Goal: Transaction & Acquisition: Book appointment/travel/reservation

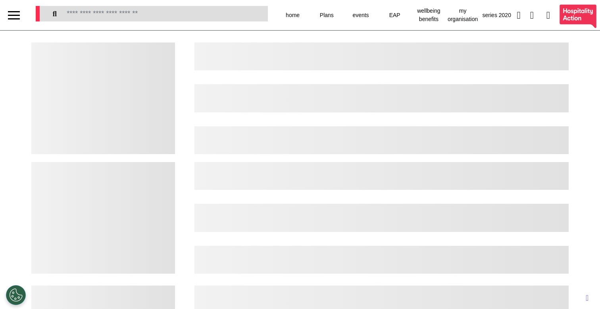
select select "**"
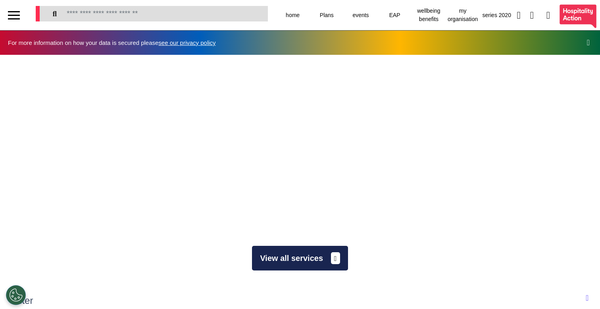
scroll to position [0, 300]
click at [280, 256] on button "View all services" at bounding box center [300, 258] width 96 height 25
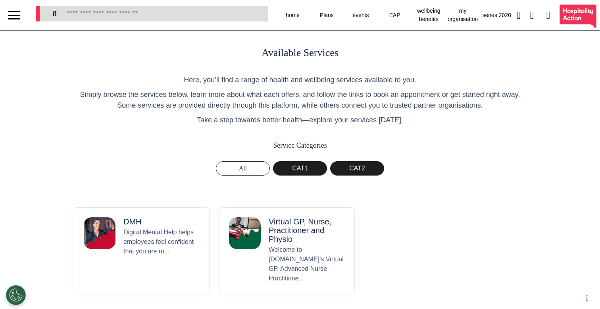
click at [301, 231] on p "Virtual GP, Nurse, Practitioner and Physio" at bounding box center [307, 230] width 76 height 26
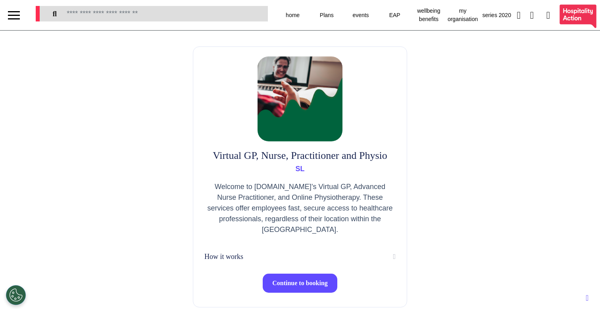
click at [301, 283] on span "Continue to booking" at bounding box center [300, 282] width 56 height 7
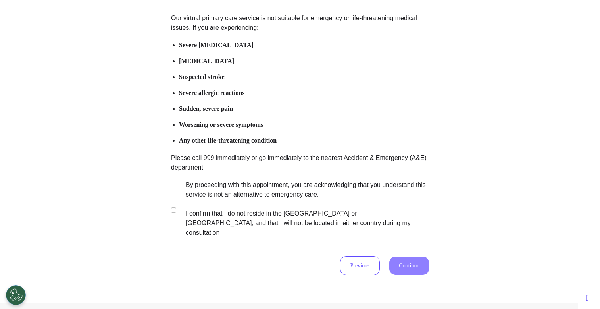
scroll to position [88, 0]
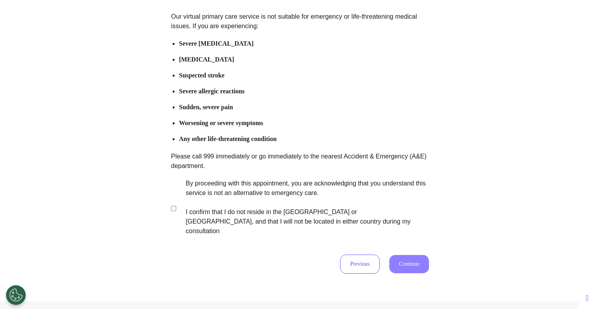
click at [301, 207] on label "By proceeding with this appointment, you are acknowledging that you understand …" at bounding box center [302, 207] width 248 height 57
click at [409, 255] on button "Continue" at bounding box center [409, 264] width 40 height 18
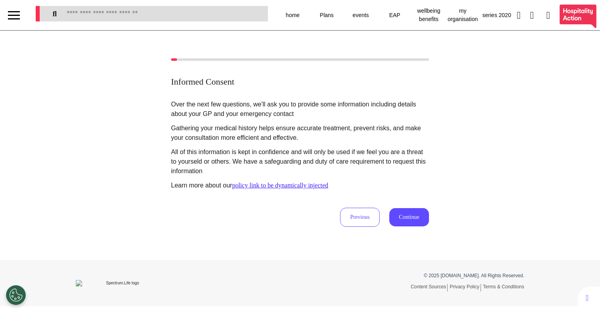
scroll to position [0, 0]
click at [417, 221] on button "Continue" at bounding box center [409, 217] width 40 height 18
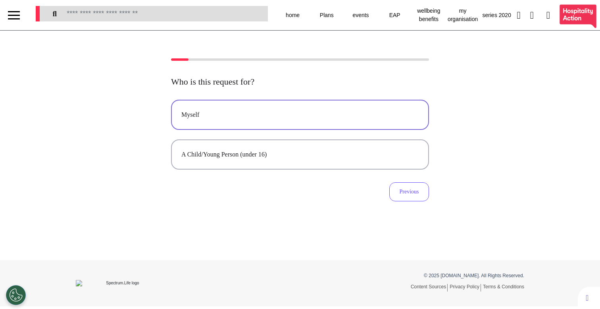
click at [357, 124] on button "Myself" at bounding box center [300, 115] width 258 height 30
select select "******"
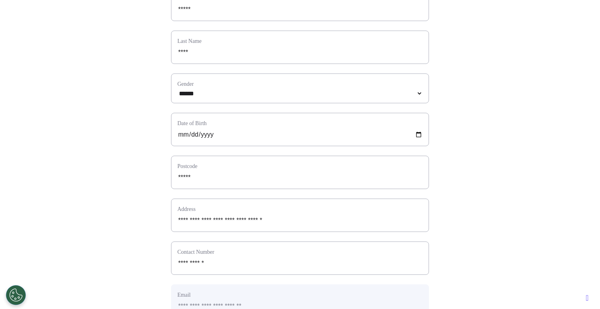
scroll to position [355, 0]
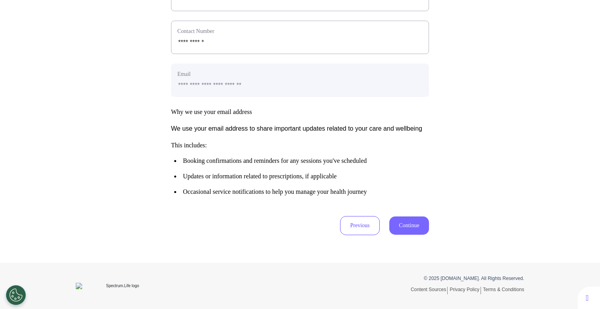
click at [412, 222] on button "Continue" at bounding box center [409, 225] width 40 height 18
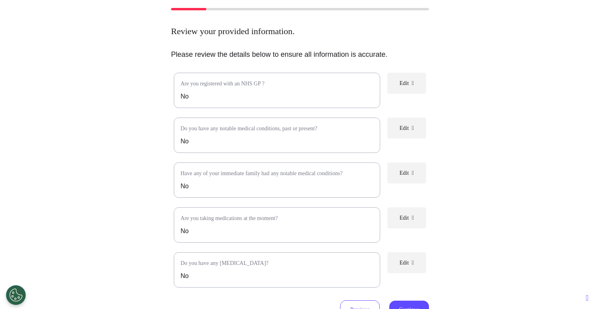
scroll to position [143, 0]
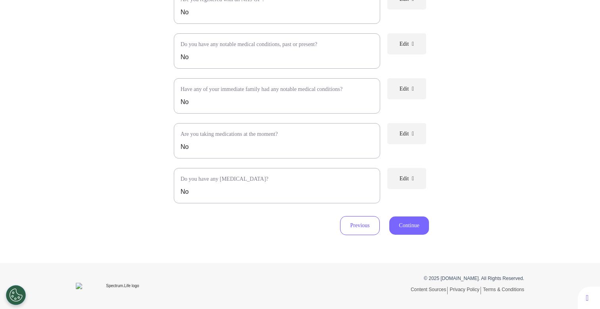
click at [417, 226] on button "Continue" at bounding box center [409, 225] width 40 height 18
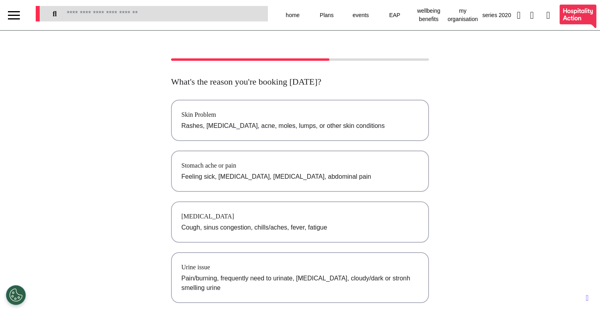
scroll to position [0, 0]
click at [303, 129] on p "Rashes, [MEDICAL_DATA], acne, moles, lumps, or other skin conditions" at bounding box center [299, 126] width 237 height 10
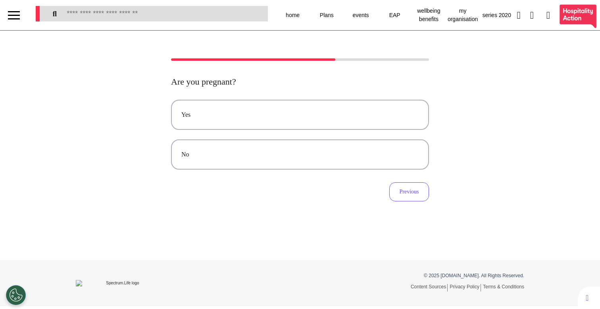
click at [294, 175] on div "Yes No Previous" at bounding box center [300, 151] width 258 height 102
click at [300, 162] on button "No" at bounding box center [300, 154] width 258 height 30
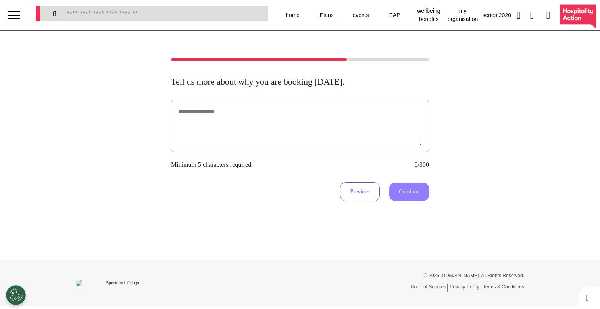
click at [304, 151] on div at bounding box center [300, 126] width 258 height 52
click at [307, 146] on div at bounding box center [300, 126] width 258 height 52
click at [365, 136] on textarea at bounding box center [299, 126] width 245 height 40
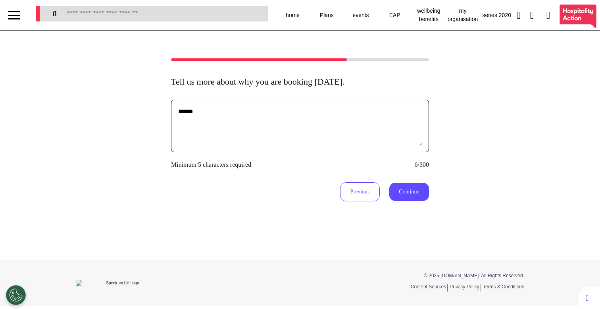
type textarea "******"
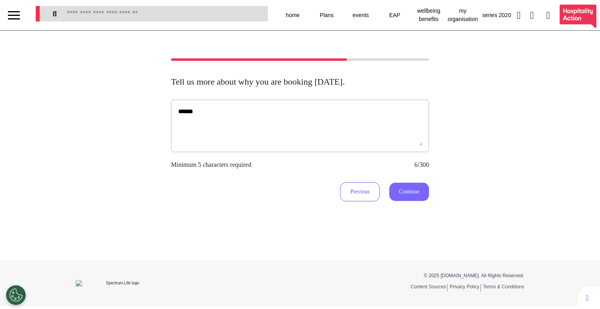
click at [419, 196] on button "Continue" at bounding box center [409, 191] width 40 height 18
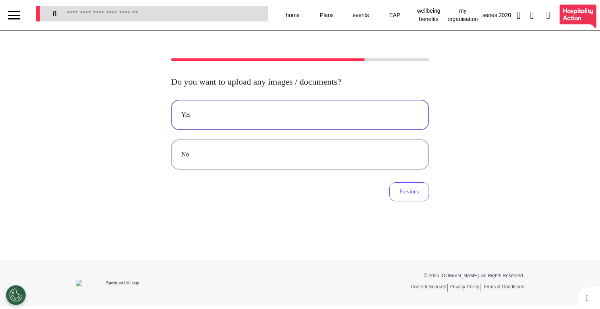
click at [365, 108] on button "Yes" at bounding box center [300, 115] width 258 height 30
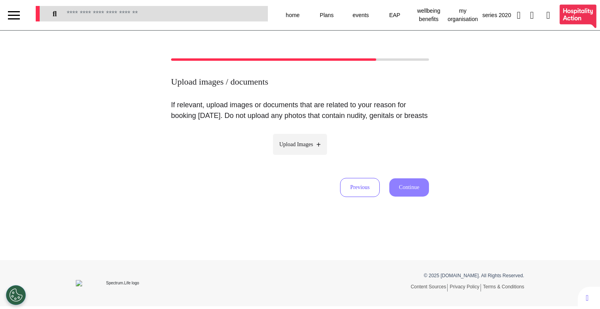
click at [315, 155] on label "Upload Images" at bounding box center [300, 144] width 54 height 21
click at [315, 159] on input "Upload Images" at bounding box center [299, 161] width 75 height 8
type input "**********"
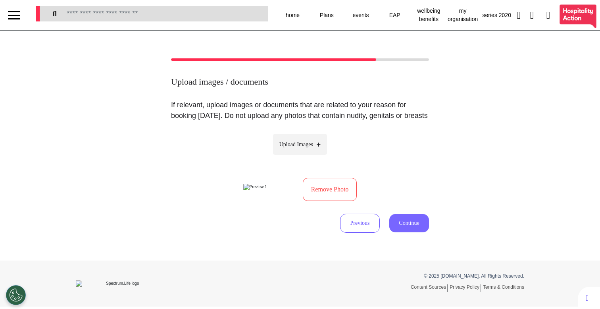
click at [413, 232] on button "Continue" at bounding box center [409, 223] width 40 height 18
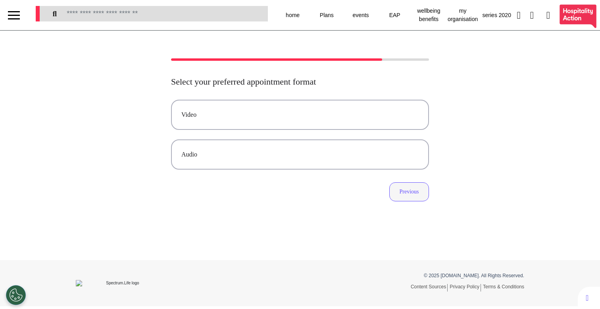
click at [420, 189] on button "Previous" at bounding box center [409, 191] width 40 height 19
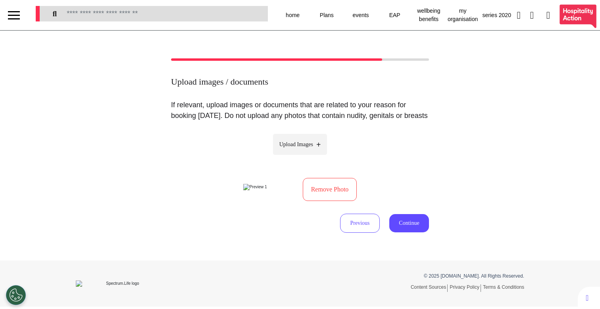
click at [332, 200] on button "Remove Photo" at bounding box center [330, 189] width 54 height 23
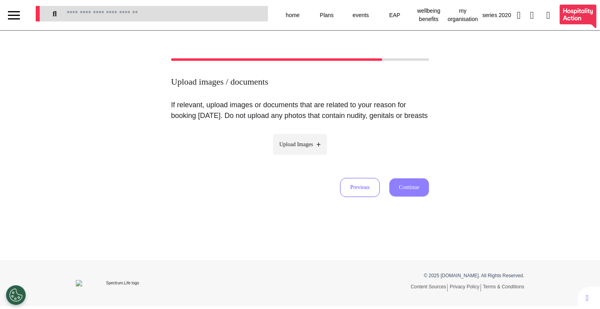
click at [308, 148] on span "Upload Images" at bounding box center [296, 144] width 34 height 8
click at [308, 157] on input "Upload Images" at bounding box center [299, 161] width 75 height 8
type input "**********"
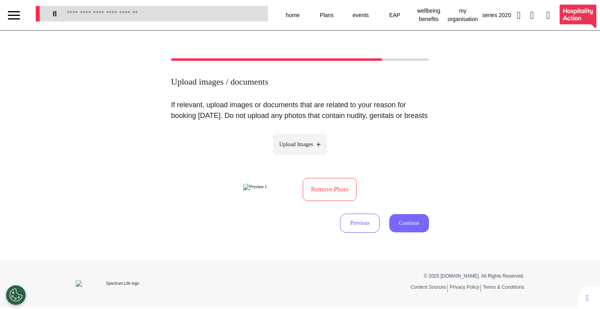
click at [411, 232] on button "Continue" at bounding box center [409, 223] width 40 height 18
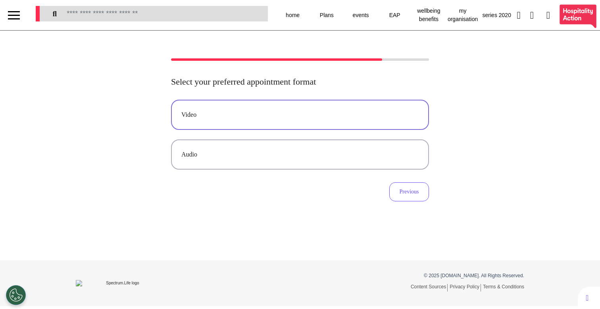
click at [233, 117] on div "Video" at bounding box center [299, 115] width 237 height 10
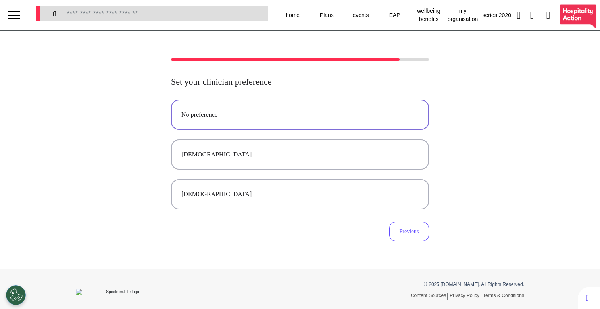
click at [244, 112] on div "No preference" at bounding box center [299, 115] width 237 height 10
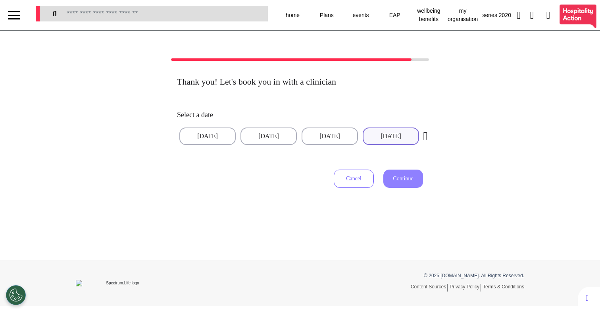
click at [385, 129] on button "31 Aug 2025" at bounding box center [391, 135] width 56 height 17
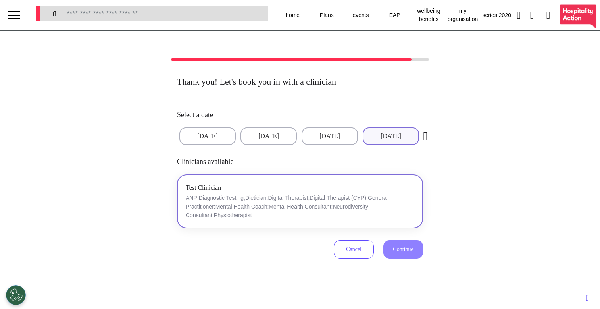
click at [374, 184] on div "Test Clinician ANP;Diagnostic Testing;Dietician;Digital Therapist;Digital Thera…" at bounding box center [300, 201] width 229 height 37
click at [404, 250] on span "Continue" at bounding box center [403, 249] width 20 height 6
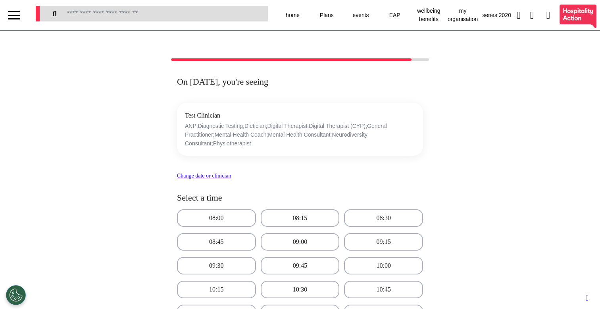
scroll to position [267, 0]
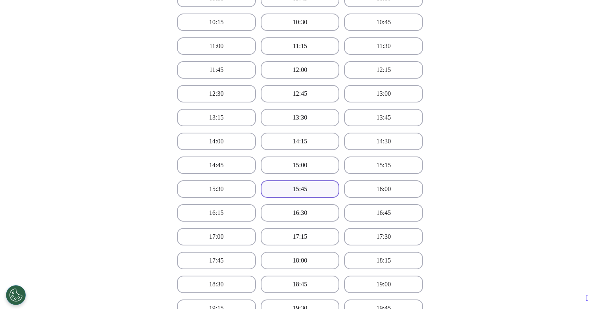
click at [308, 197] on button "15:45" at bounding box center [300, 188] width 79 height 17
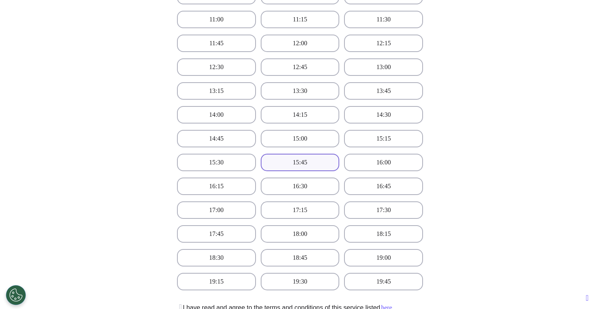
scroll to position [429, 0]
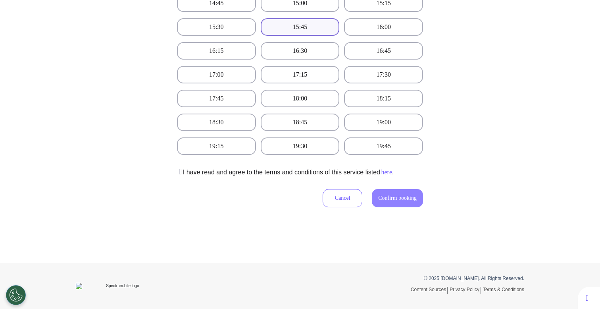
click at [180, 175] on button at bounding box center [180, 172] width 6 height 10
click at [396, 198] on span "Confirm booking" at bounding box center [397, 198] width 38 height 6
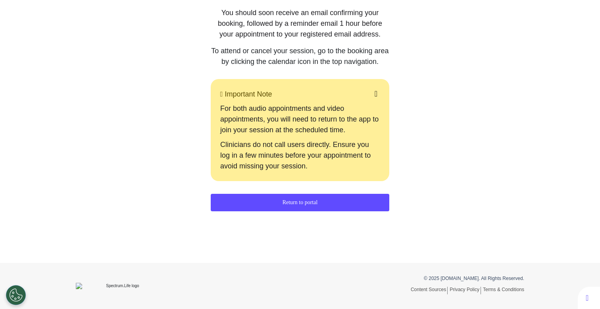
scroll to position [140, 0]
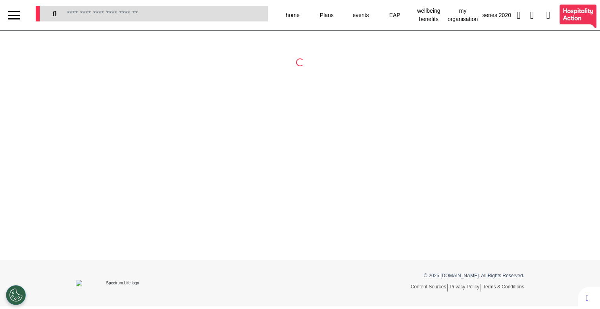
select select "**"
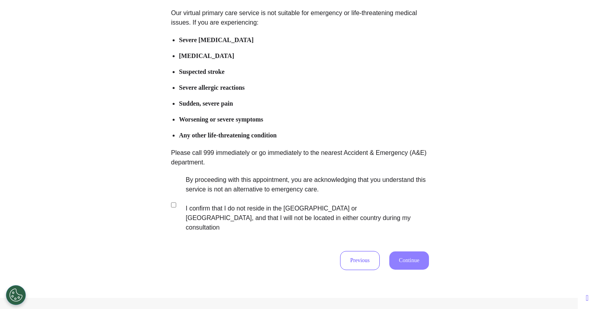
scroll to position [117, 0]
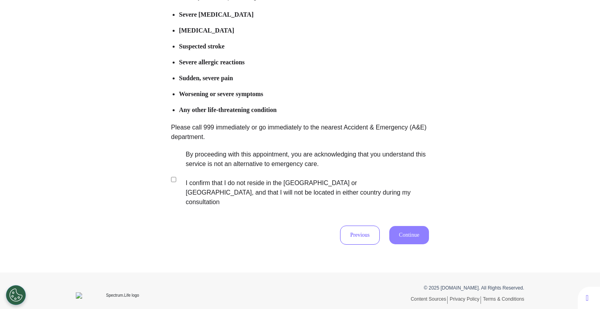
click at [261, 163] on label "By proceeding with this appointment, you are acknowledging that you understand …" at bounding box center [302, 178] width 248 height 57
click at [408, 226] on button "Continue" at bounding box center [409, 235] width 40 height 18
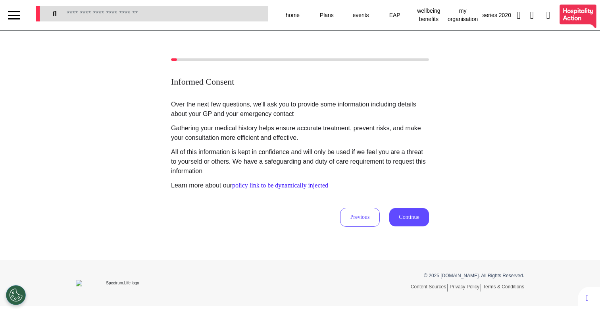
scroll to position [0, 0]
click at [412, 225] on button "Continue" at bounding box center [409, 217] width 40 height 18
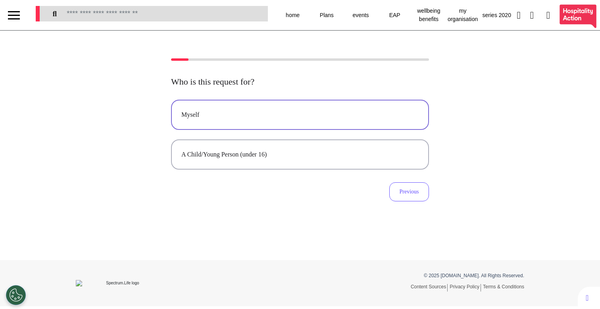
click at [331, 119] on div "Myself" at bounding box center [299, 115] width 237 height 10
select select "******"
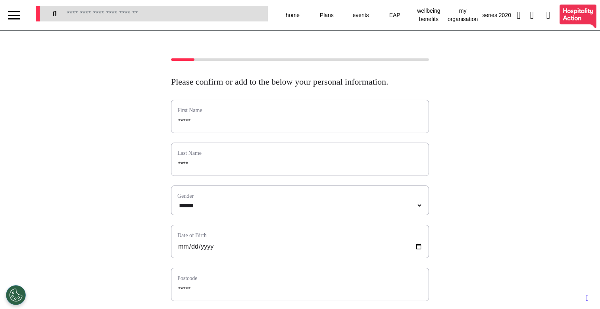
scroll to position [355, 0]
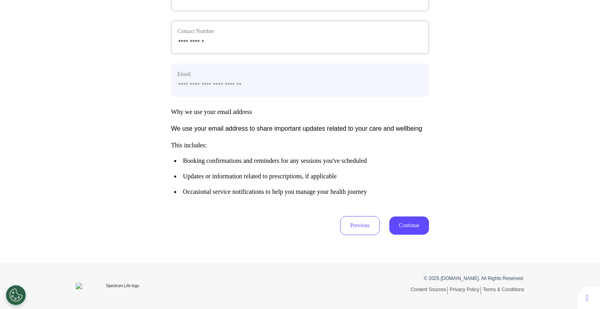
click at [405, 226] on button "Continue" at bounding box center [409, 225] width 40 height 18
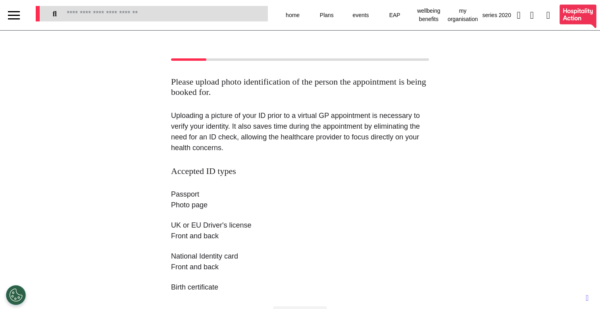
scroll to position [134, 0]
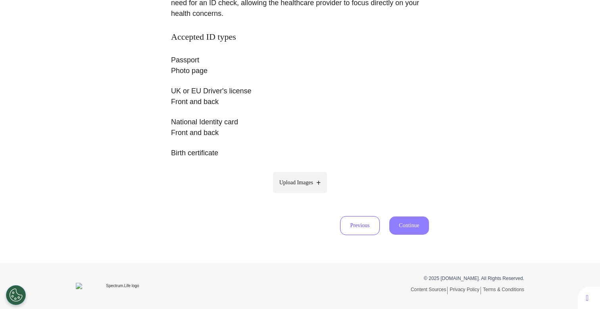
click at [311, 177] on label "Upload Images" at bounding box center [300, 182] width 54 height 21
click at [311, 195] on input "Upload Images" at bounding box center [299, 199] width 75 height 8
type input "**********"
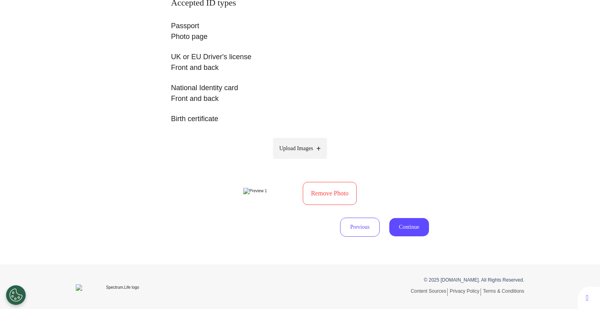
scroll to position [170, 0]
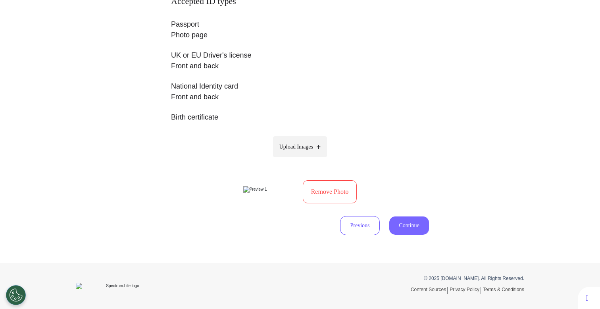
click at [406, 227] on button "Continue" at bounding box center [409, 225] width 40 height 18
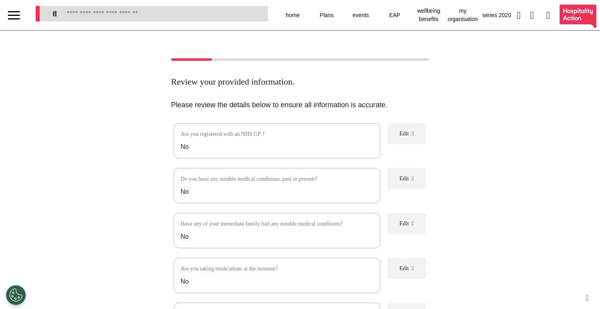
scroll to position [143, 0]
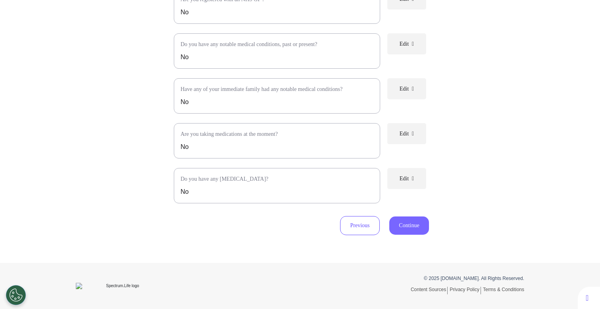
click at [399, 230] on button "Continue" at bounding box center [409, 225] width 40 height 18
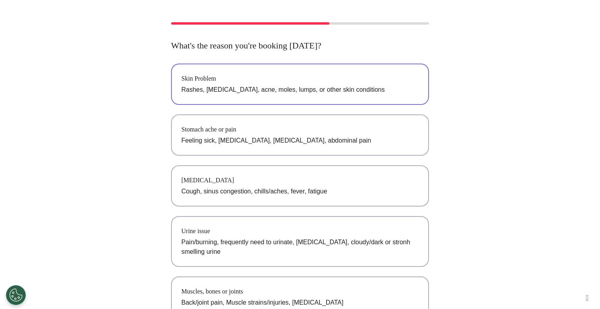
scroll to position [42, 0]
